Goal: Complete application form

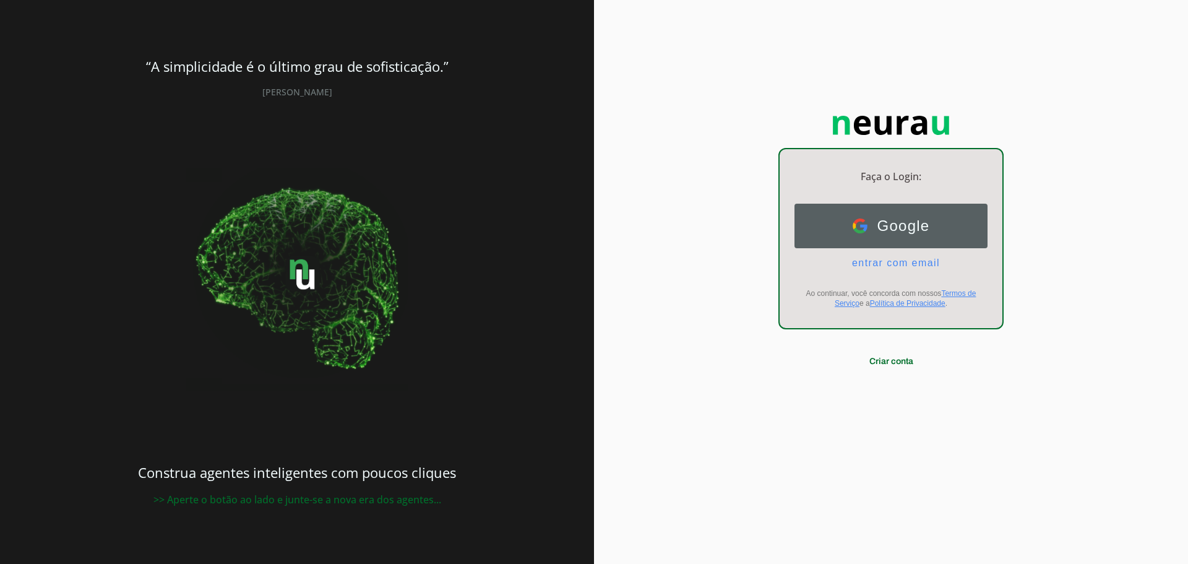
click at [920, 221] on span "Google" at bounding box center [898, 225] width 62 height 17
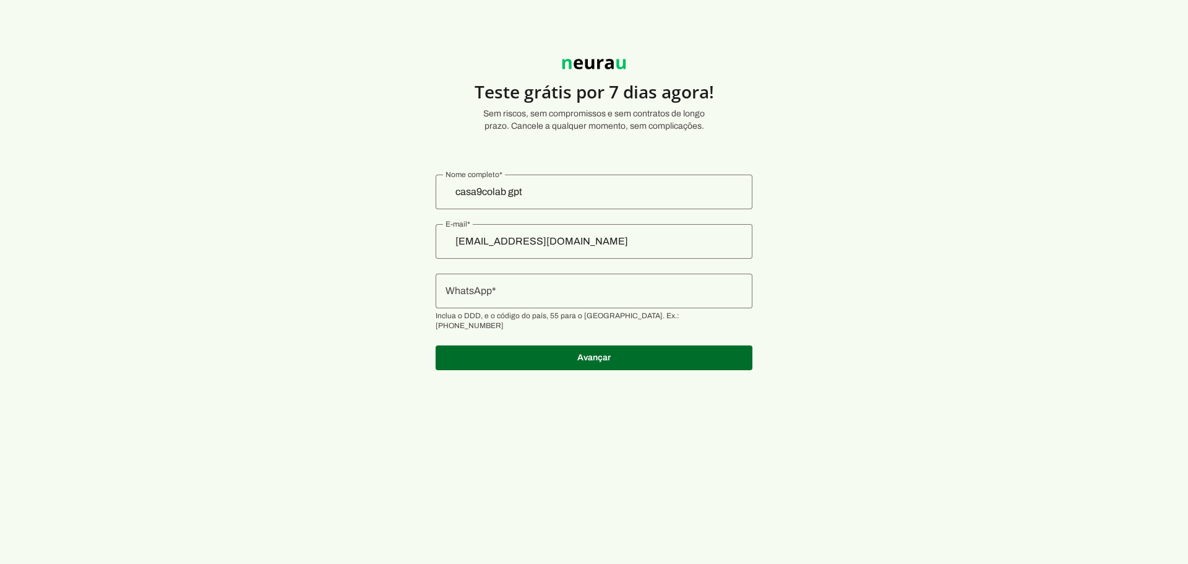
click at [577, 299] on div at bounding box center [594, 290] width 317 height 35
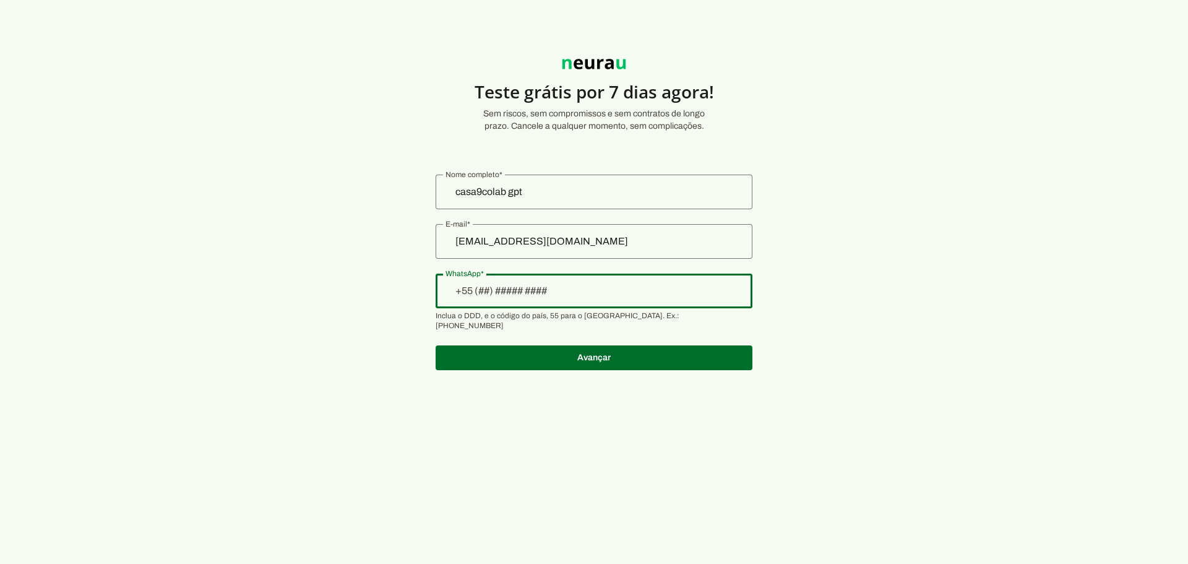
type input "+7(___)___-__-__"
type input "[PHONE_NUMBER]"
click at [603, 364] on authentication-accreditor at bounding box center [594, 272] width 317 height 225
type md-outlined-text-field "[PHONE_NUMBER]"
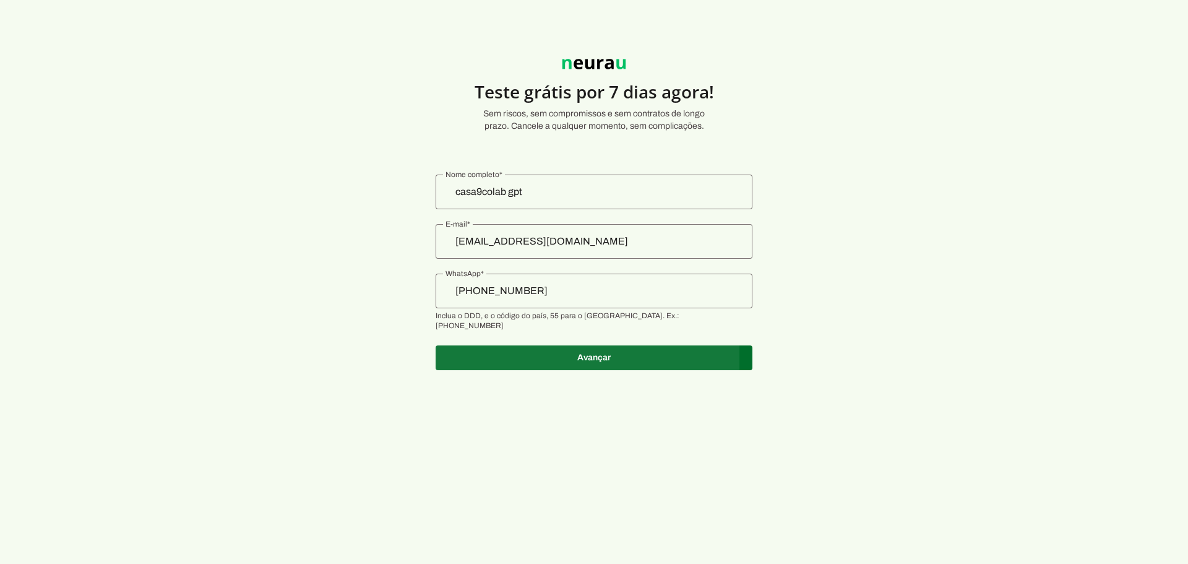
click at [590, 345] on span at bounding box center [594, 358] width 317 height 30
